Goal: Task Accomplishment & Management: Manage account settings

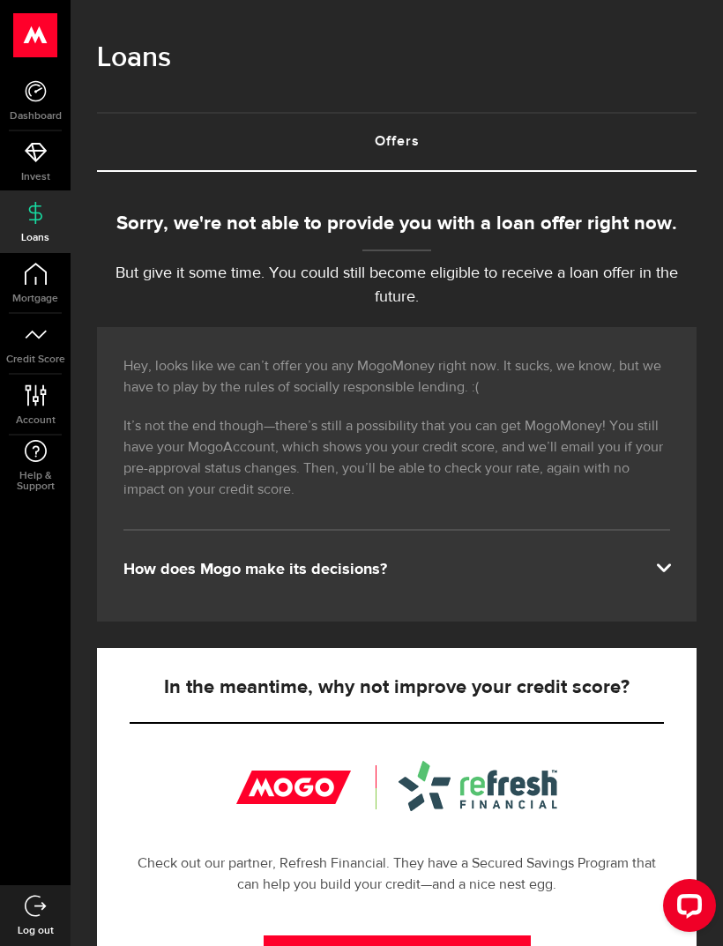
click at [48, 286] on link "Mortgage" at bounding box center [35, 283] width 71 height 60
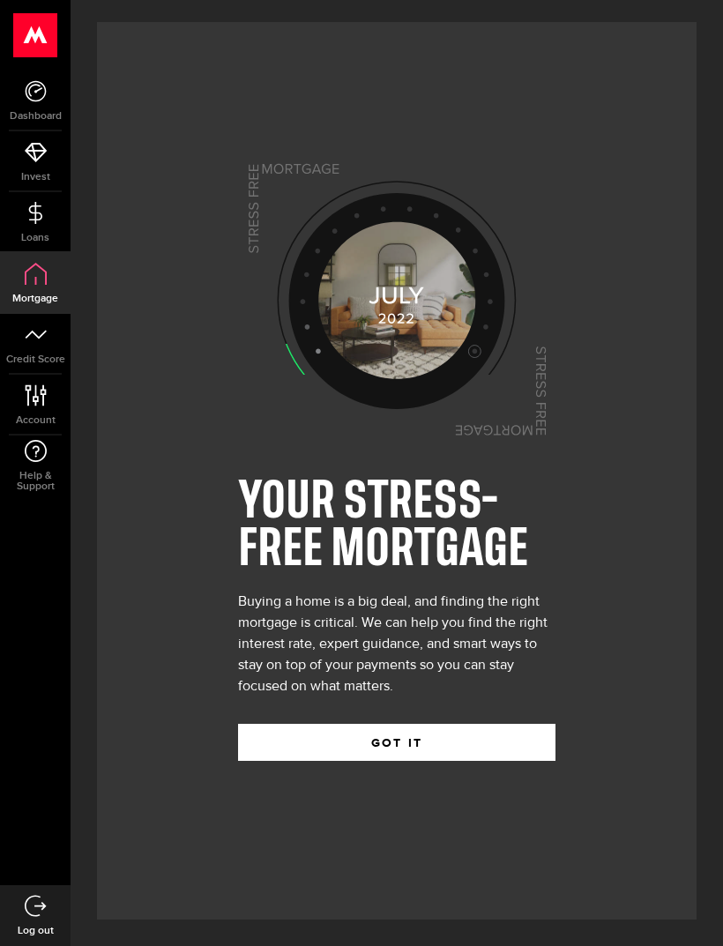
click at [44, 369] on link "Credit Score" at bounding box center [35, 344] width 71 height 60
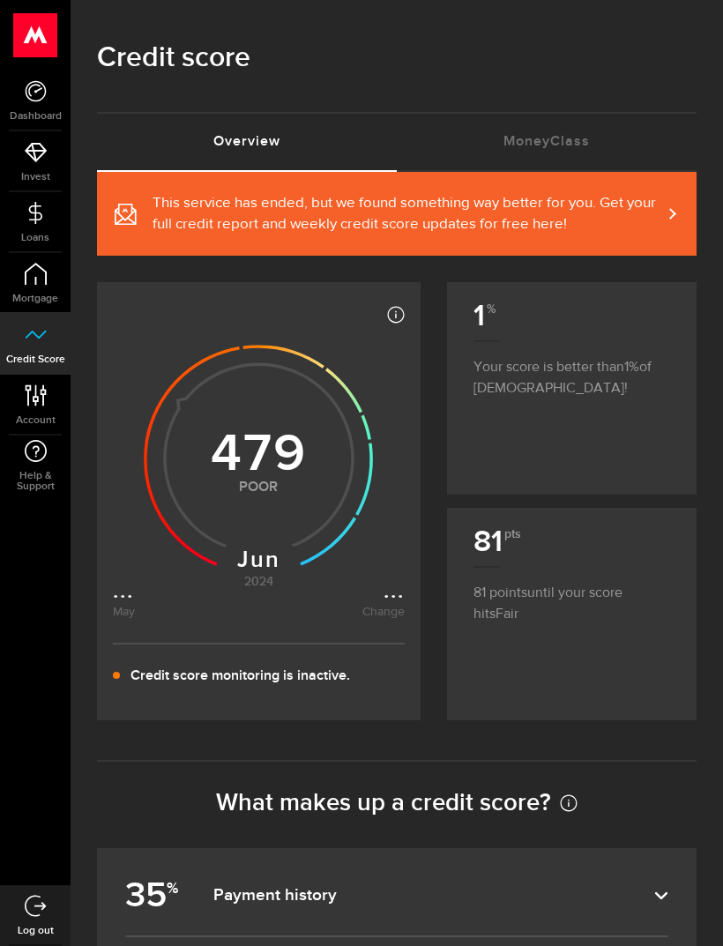
click at [35, 45] on use at bounding box center [35, 35] width 43 height 44
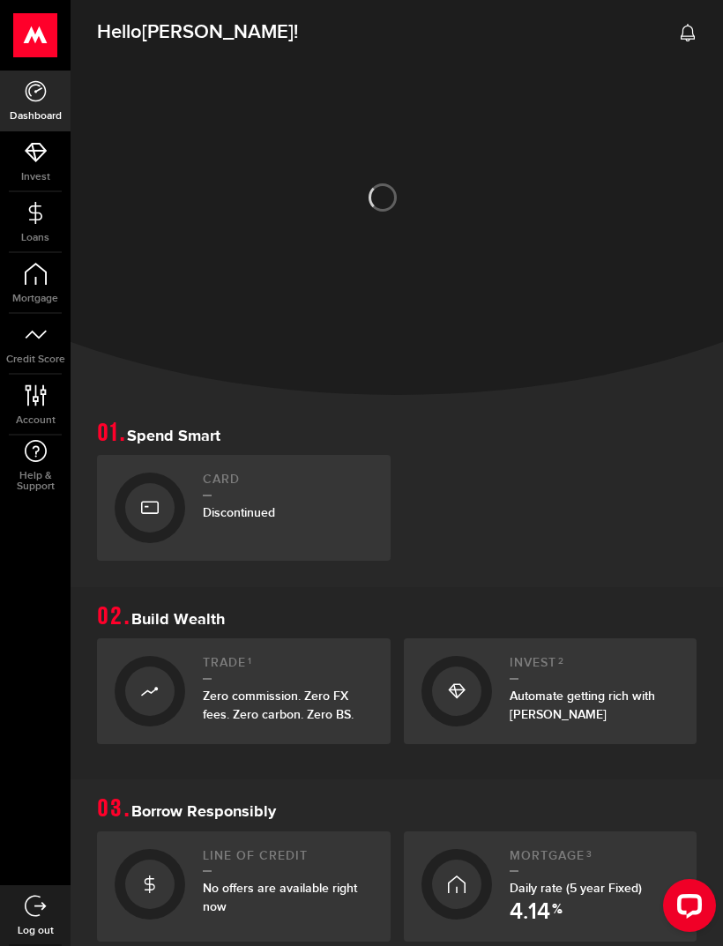
scroll to position [437, 0]
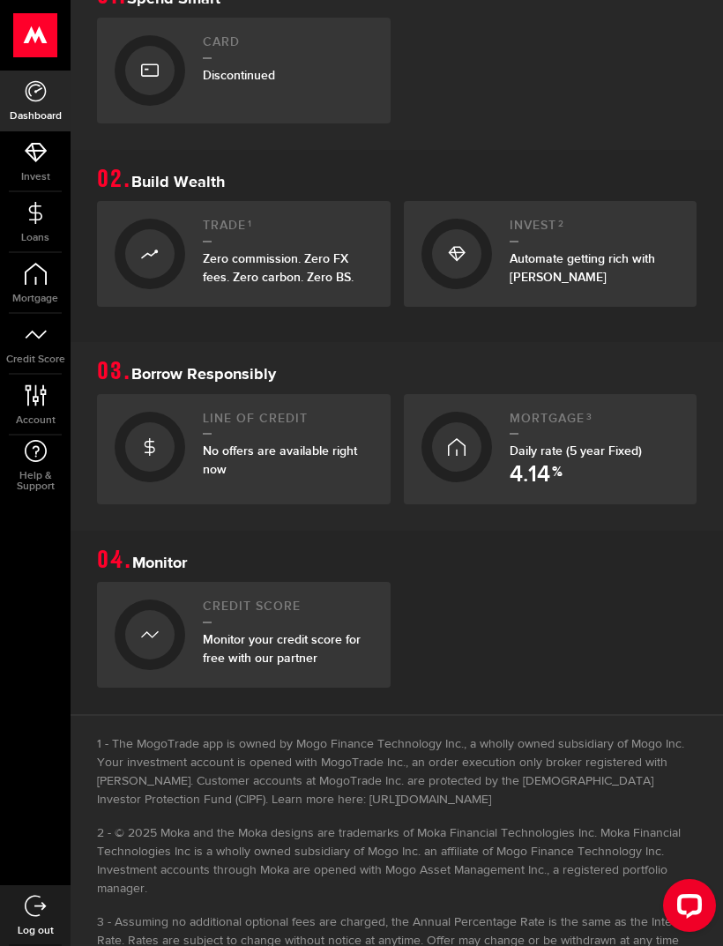
click at [48, 945] on link "Log out" at bounding box center [35, 915] width 71 height 60
